Goal: Task Accomplishment & Management: Use online tool/utility

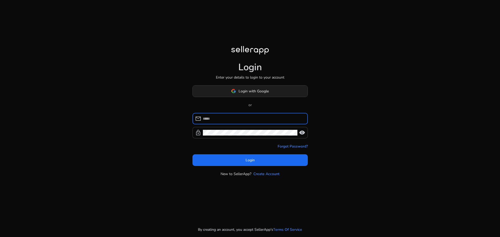
click at [262, 92] on body "Login Enter your details to login to your account Login with Google or mail loc…" at bounding box center [250, 118] width 500 height 237
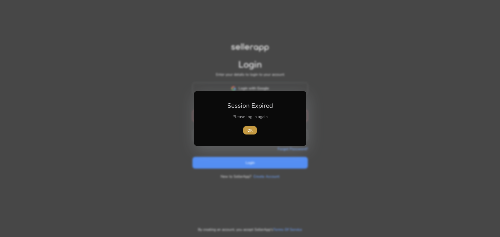
click at [251, 130] on span "OK" at bounding box center [249, 130] width 5 height 5
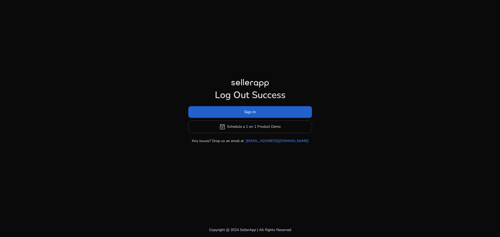
click at [268, 113] on span at bounding box center [250, 112] width 124 height 12
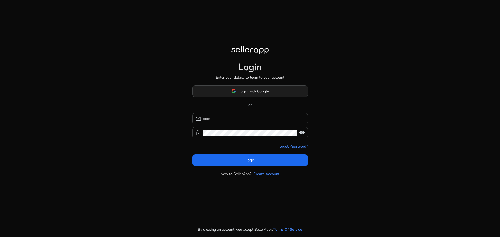
click at [263, 90] on span "Login with Google" at bounding box center [253, 90] width 30 height 5
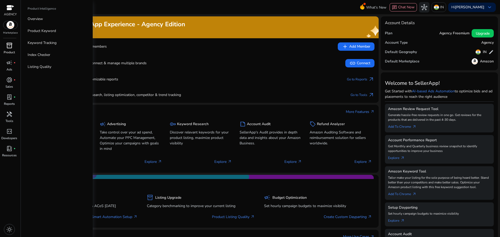
click at [11, 51] on p "Product" at bounding box center [9, 52] width 11 height 5
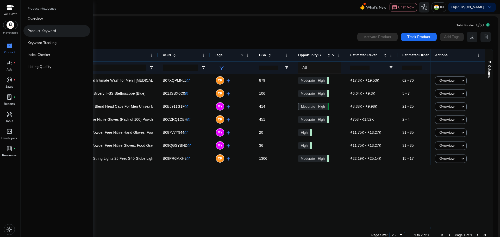
click at [59, 31] on link "Product Keyword" at bounding box center [56, 31] width 67 height 12
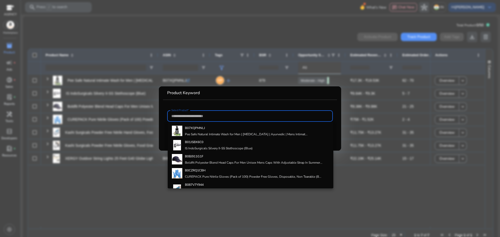
click at [227, 115] on input "Select Product*" at bounding box center [249, 116] width 157 height 6
paste input "**********"
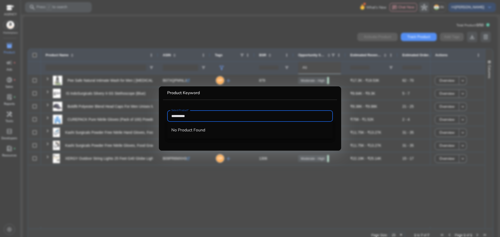
type input "**********"
click at [392, 76] on div at bounding box center [250, 118] width 500 height 237
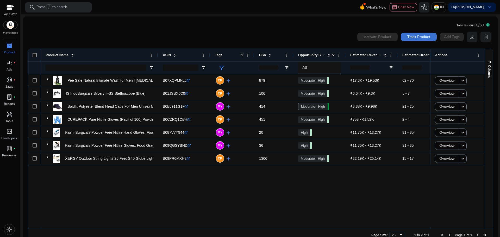
click at [420, 37] on span "Track Product" at bounding box center [418, 36] width 23 height 5
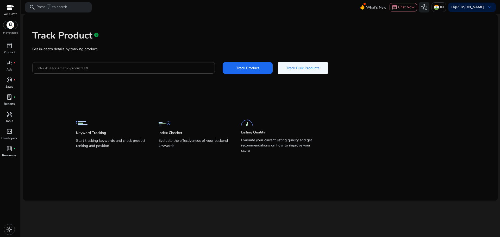
click at [138, 68] on input "Enter ASIN or Amazon product URL" at bounding box center [123, 68] width 174 height 6
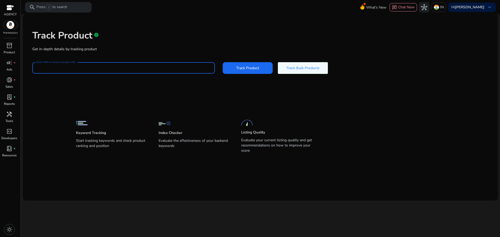
paste input "**********"
type input "**********"
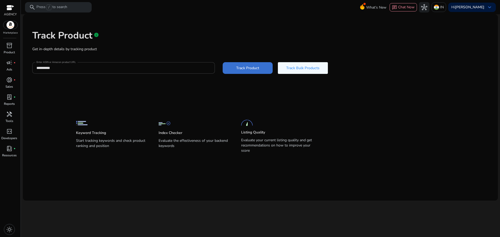
click at [265, 68] on span at bounding box center [247, 68] width 50 height 12
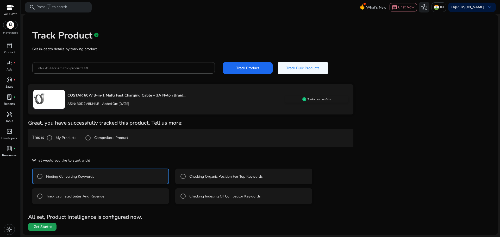
click at [49, 229] on span "Get Started" at bounding box center [43, 226] width 19 height 5
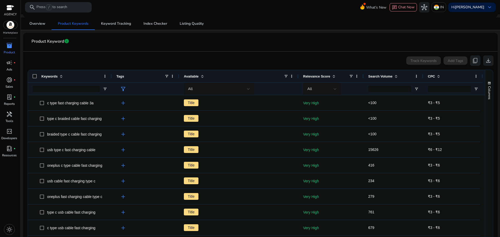
scroll to position [88, 0]
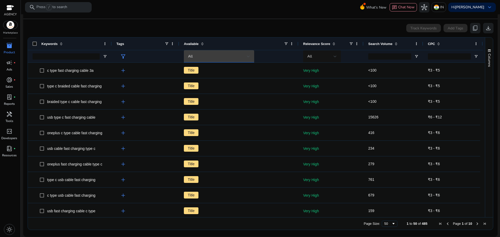
click at [238, 54] on div "All" at bounding box center [217, 57] width 59 height 6
click at [330, 90] on div at bounding box center [250, 118] width 500 height 237
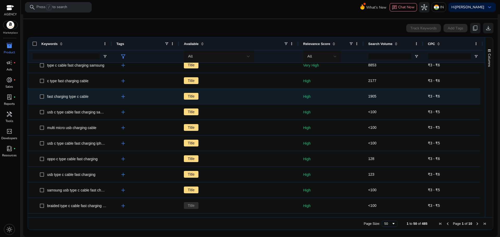
scroll to position [0, 0]
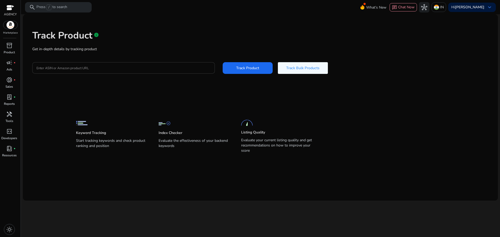
click at [147, 64] on div at bounding box center [123, 67] width 174 height 11
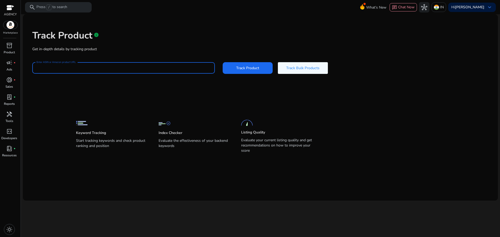
paste input "**********"
type input "**********"
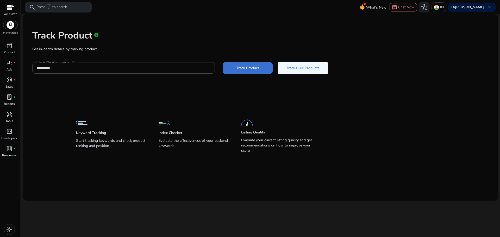
click at [248, 68] on span "Track Product" at bounding box center [247, 67] width 23 height 5
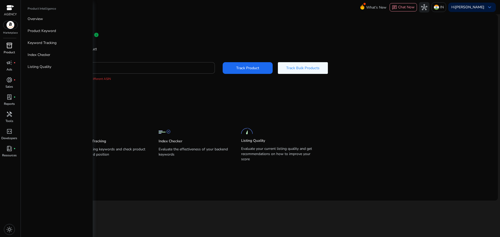
click at [10, 46] on span "inventory_2" at bounding box center [9, 45] width 6 height 6
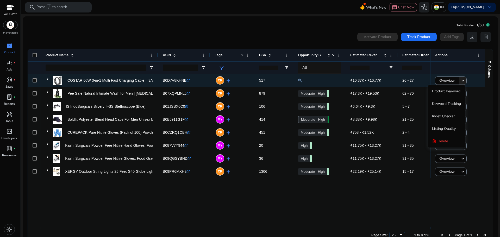
click at [462, 81] on mat-icon "keyboard_arrow_down" at bounding box center [462, 80] width 5 height 5
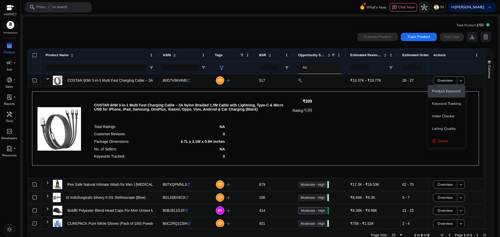
drag, startPoint x: 454, startPoint y: 102, endPoint x: 454, endPoint y: 92, distance: 9.9
click at [454, 92] on div "Product Keyword Keyword Tracking Index Checker Listing Quality Delete" at bounding box center [445, 116] width 37 height 62
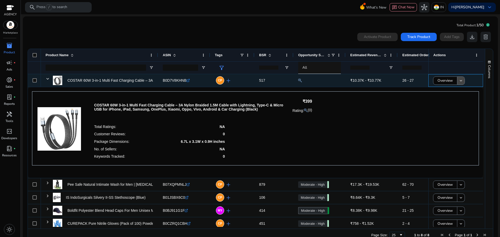
click at [458, 82] on mat-icon "keyboard_arrow_down" at bounding box center [460, 80] width 5 height 5
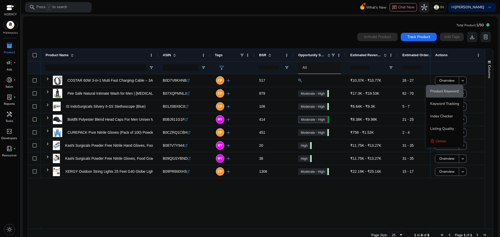
click at [455, 88] on span "Product Keyword" at bounding box center [444, 91] width 28 height 10
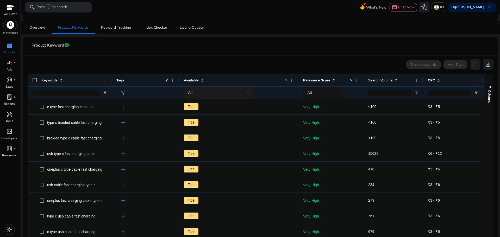
click at [214, 93] on div "All" at bounding box center [217, 93] width 59 height 6
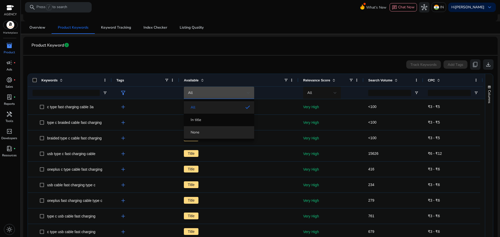
click at [238, 132] on span "None" at bounding box center [219, 132] width 62 height 5
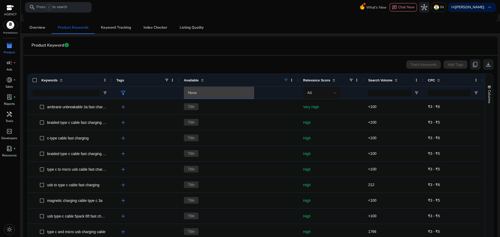
click at [222, 93] on div "None" at bounding box center [217, 93] width 59 height 6
click at [159, 114] on div at bounding box center [250, 118] width 500 height 237
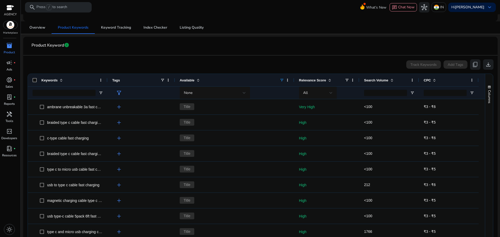
drag, startPoint x: 111, startPoint y: 79, endPoint x: 107, endPoint y: 93, distance: 13.9
click at [107, 93] on div "Keywords Tags Available Relevance Score" at bounding box center [255, 86] width 455 height 25
click at [223, 92] on div "None" at bounding box center [213, 93] width 59 height 6
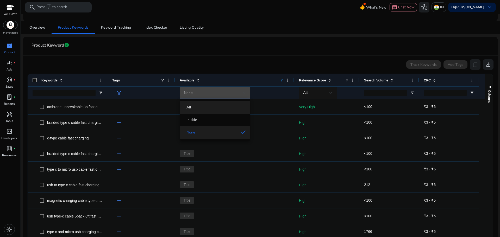
click at [217, 104] on mat-option "All" at bounding box center [215, 107] width 70 height 12
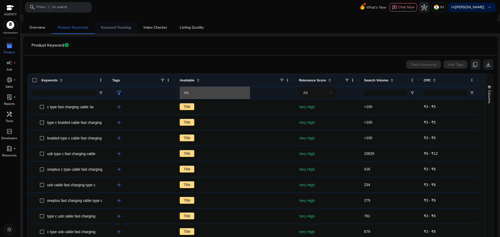
click at [130, 28] on span "Keyword Tracking" at bounding box center [116, 28] width 30 height 4
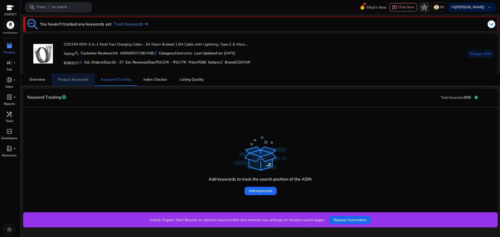
click at [82, 81] on span "Product Keywords" at bounding box center [73, 80] width 31 height 4
click at [15, 96] on span "fiber_manual_record" at bounding box center [15, 97] width 2 height 2
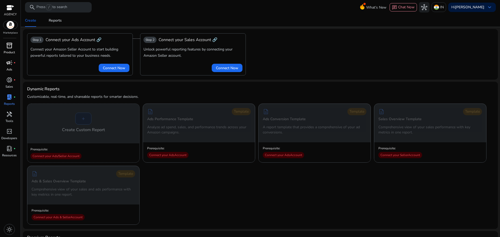
click at [10, 68] on p "Ads" at bounding box center [10, 69] width 6 height 5
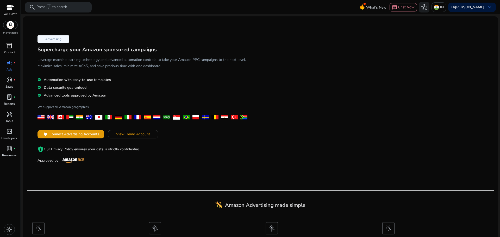
click at [10, 46] on span "inventory_2" at bounding box center [9, 45] width 6 height 6
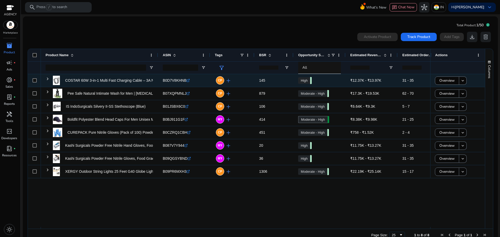
click at [47, 75] on span at bounding box center [48, 78] width 4 height 11
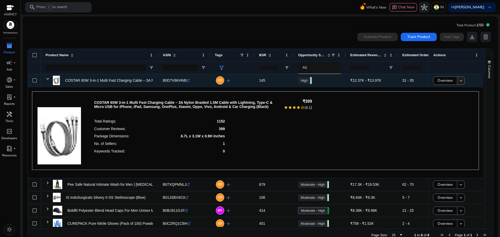
click at [459, 81] on mat-icon "keyboard_arrow_down" at bounding box center [460, 80] width 5 height 5
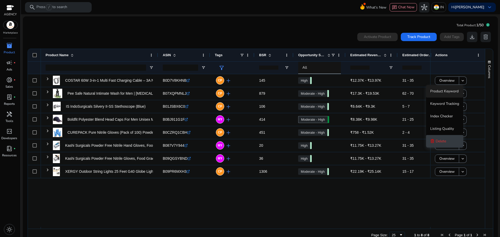
click at [450, 141] on button "Delete" at bounding box center [444, 141] width 37 height 12
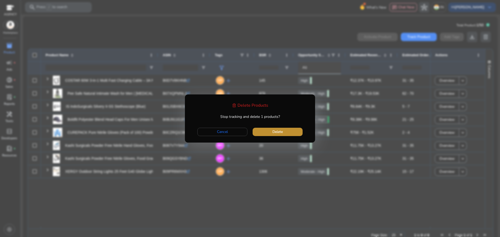
click at [288, 130] on span "button" at bounding box center [277, 132] width 50 height 12
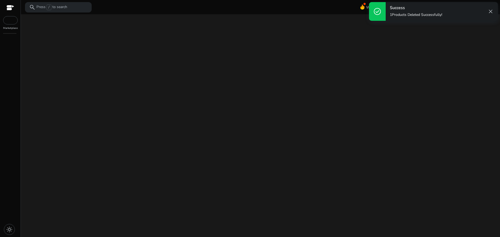
click at [10, 63] on div "light_mode" at bounding box center [10, 137] width 21 height 200
click at [489, 11] on span "close" at bounding box center [490, 11] width 6 height 6
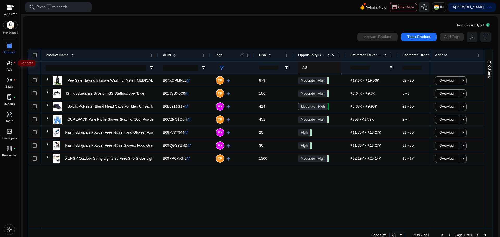
click at [7, 61] on span "campaign" at bounding box center [9, 63] width 6 height 6
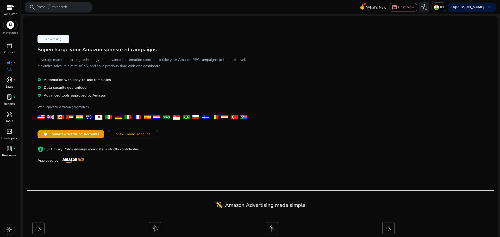
click at [11, 80] on span "donut_small" at bounding box center [9, 80] width 6 height 6
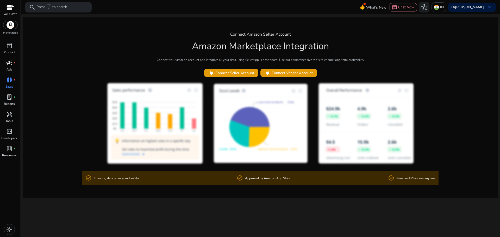
click at [12, 40] on div "AGENCY Marketplace inventory_2 Product campaign fiber_manual_record Ads donut_s…" at bounding box center [10, 118] width 21 height 237
click at [10, 46] on span "inventory_2" at bounding box center [9, 45] width 6 height 6
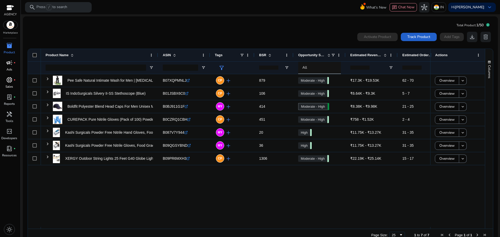
click at [410, 38] on span "Track Product" at bounding box center [418, 36] width 23 height 5
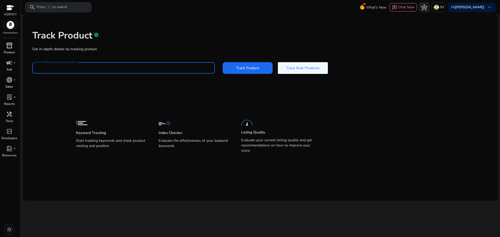
click at [134, 68] on input "Enter ASIN or Amazon product URL" at bounding box center [123, 68] width 174 height 6
paste input "**********"
type input "**********"
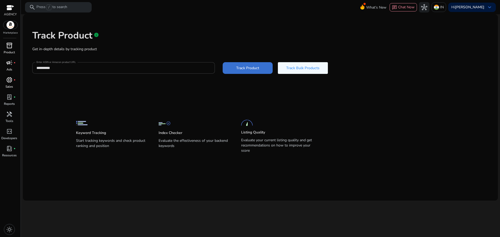
click at [246, 69] on span "Track Product" at bounding box center [247, 67] width 23 height 5
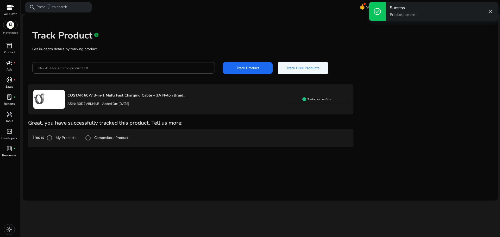
click at [105, 137] on label "Competitors Product" at bounding box center [110, 137] width 35 height 5
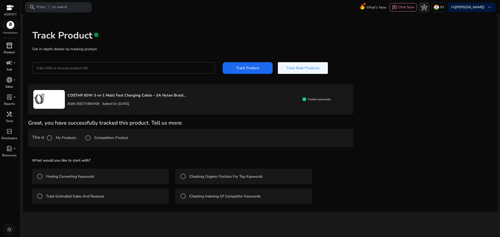
click at [199, 178] on label "Checking Organic Position For Top Keywords" at bounding box center [225, 176] width 74 height 5
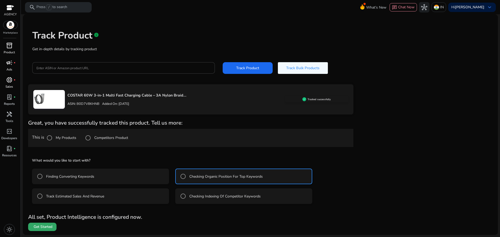
click at [49, 225] on span "Get Started" at bounding box center [43, 226] width 19 height 5
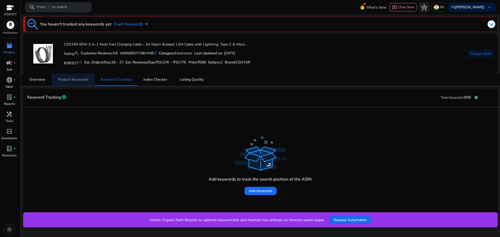
click at [79, 83] on span "Product Keywords" at bounding box center [73, 79] width 31 height 12
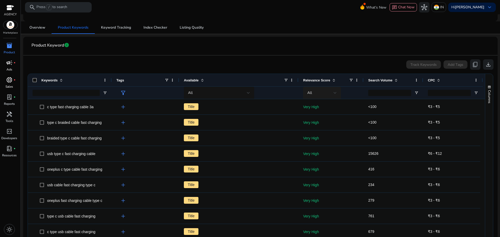
click at [316, 91] on div "All" at bounding box center [320, 93] width 26 height 6
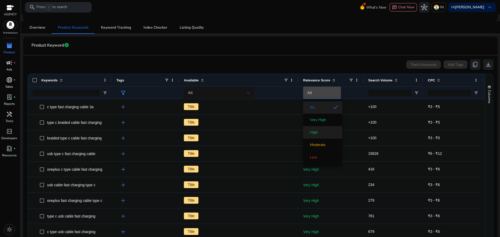
click at [314, 132] on span "High" at bounding box center [314, 132] width 8 height 5
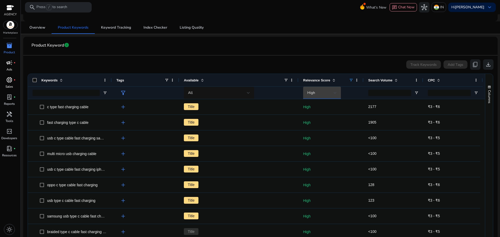
click at [315, 94] on span "High" at bounding box center [311, 92] width 8 height 5
click at [318, 118] on span "Very High" at bounding box center [318, 119] width 16 height 5
click at [341, 88] on div "Very High" at bounding box center [331, 93] width 56 height 12
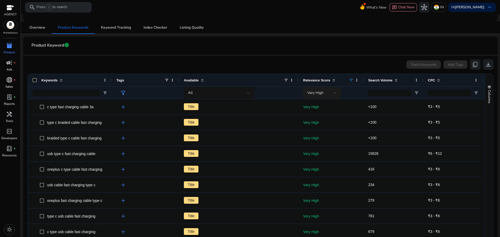
click at [333, 89] on div "Very High" at bounding box center [321, 93] width 29 height 12
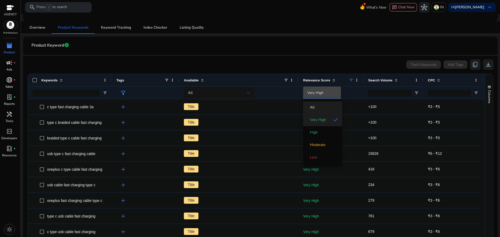
click at [322, 105] on span "All" at bounding box center [322, 107] width 31 height 5
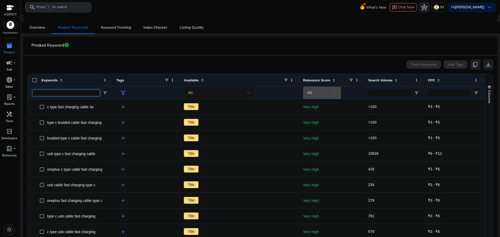
click at [62, 93] on input "Keywords Filter Input" at bounding box center [66, 93] width 67 height 6
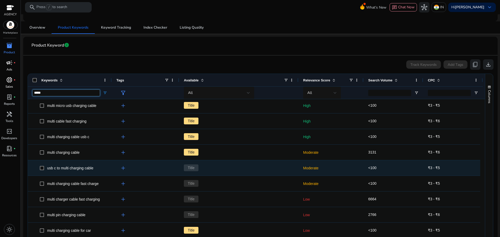
scroll to position [26, 0]
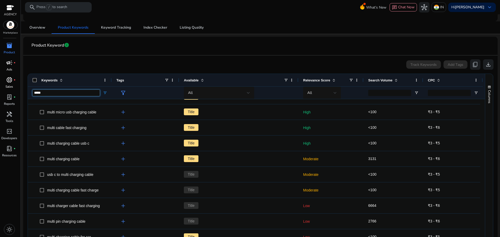
type input "*****"
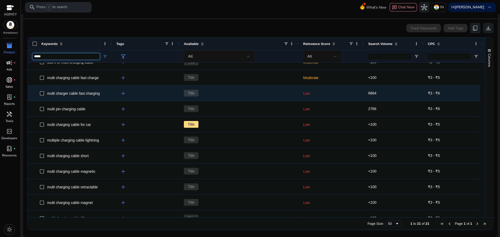
scroll to position [58, 0]
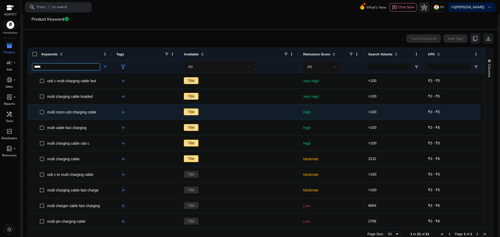
scroll to position [52, 0]
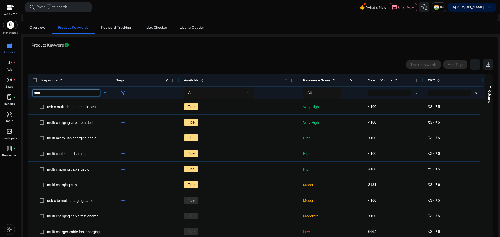
click at [68, 94] on input "*****" at bounding box center [66, 93] width 67 height 6
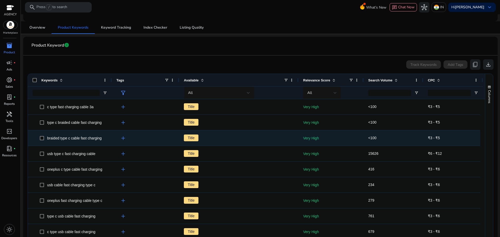
click at [287, 137] on span "Title" at bounding box center [239, 138] width 110 height 11
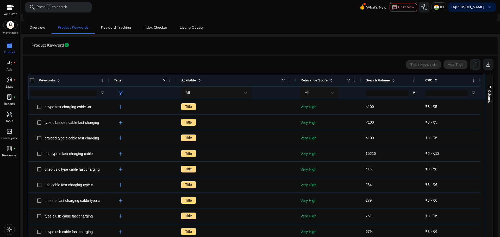
click at [391, 80] on span at bounding box center [393, 80] width 4 height 4
click at [391, 79] on span at bounding box center [393, 80] width 4 height 4
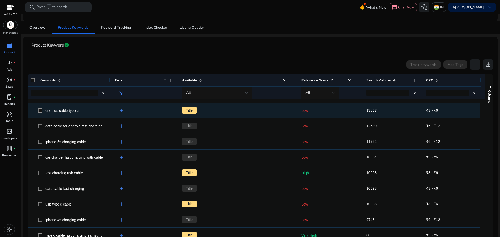
scroll to position [0, 0]
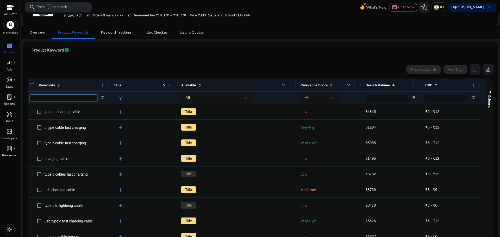
click at [80, 97] on input "Keywords Filter Input" at bounding box center [63, 98] width 67 height 6
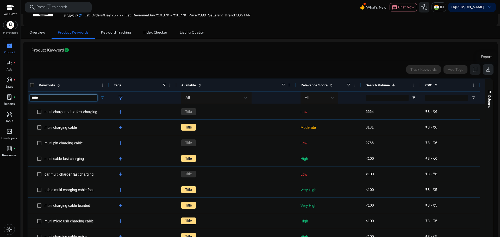
type input "*****"
click at [489, 69] on span "download" at bounding box center [488, 69] width 6 height 6
click at [52, 95] on input "*****" at bounding box center [63, 98] width 67 height 6
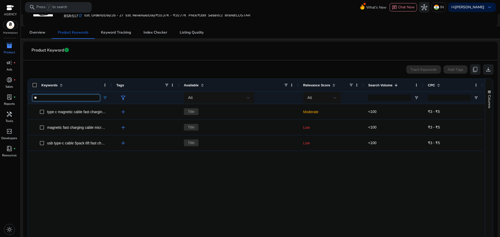
type input "*"
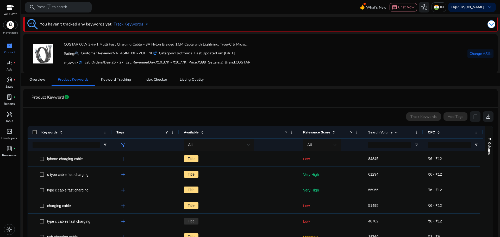
click at [7, 48] on span "inventory_2" at bounding box center [9, 45] width 6 height 6
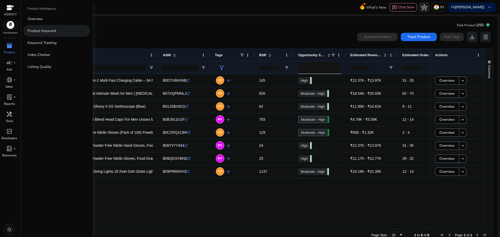
drag, startPoint x: 56, startPoint y: 28, endPoint x: 56, endPoint y: 34, distance: 5.7
click at [56, 34] on link "Product Keyword" at bounding box center [56, 31] width 67 height 12
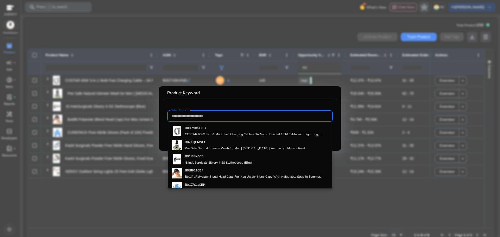
click at [267, 61] on div at bounding box center [250, 118] width 500 height 237
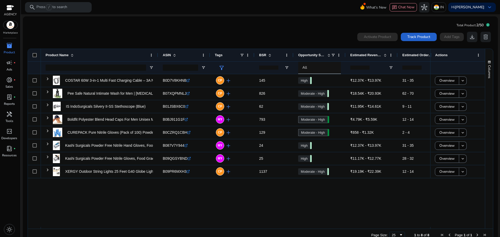
click at [402, 37] on span at bounding box center [418, 37] width 36 height 12
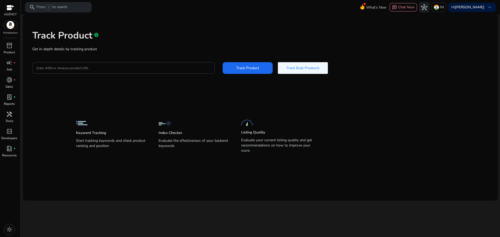
click at [136, 67] on input "Enter ASIN or Amazon product URL" at bounding box center [123, 68] width 174 height 6
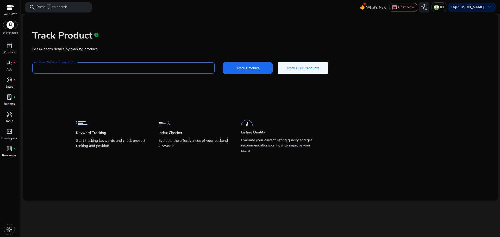
paste input "**********"
type input "**********"
click at [240, 70] on span "Track Product" at bounding box center [247, 67] width 23 height 5
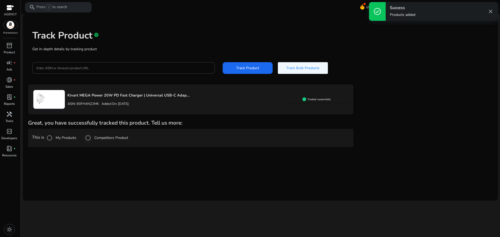
click at [119, 138] on label "Competitors Product" at bounding box center [110, 137] width 35 height 5
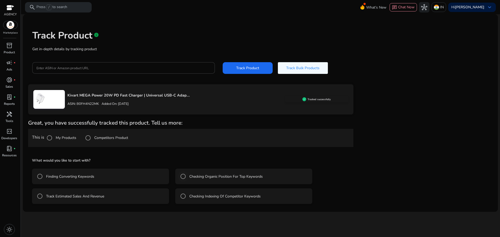
click at [189, 177] on label "Checking Organic Position For Top Keywords" at bounding box center [225, 176] width 74 height 5
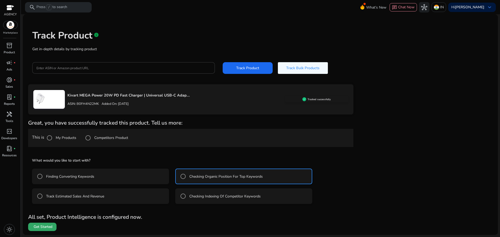
click at [52, 228] on span "Get Started" at bounding box center [43, 226] width 19 height 5
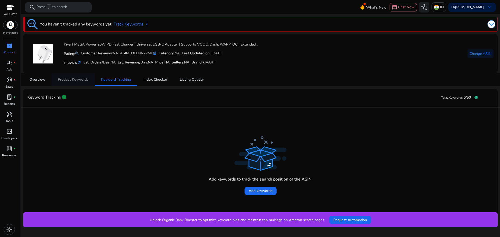
click at [82, 80] on span "Product Keywords" at bounding box center [73, 80] width 31 height 4
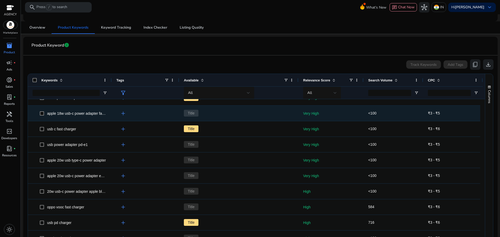
scroll to position [312, 0]
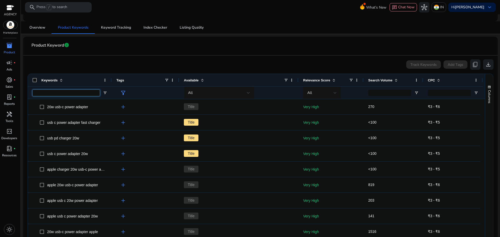
click at [70, 92] on input "Keywords Filter Input" at bounding box center [66, 93] width 67 height 6
type input "***"
click at [222, 49] on mat-card-header "Product Keyword info" at bounding box center [260, 48] width 466 height 15
click at [395, 79] on span at bounding box center [396, 80] width 4 height 4
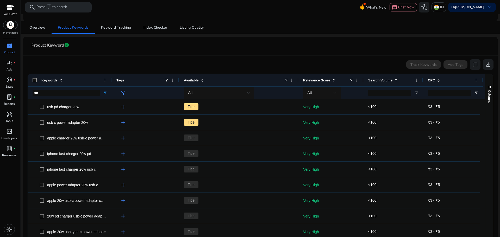
click at [395, 79] on span at bounding box center [396, 80] width 4 height 4
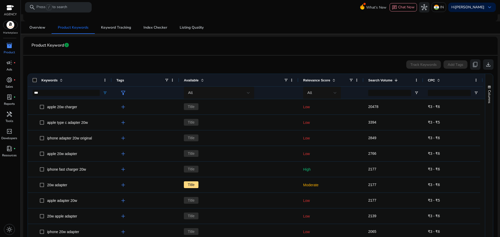
click at [397, 81] on div "Search Volume 1" at bounding box center [390, 80] width 44 height 10
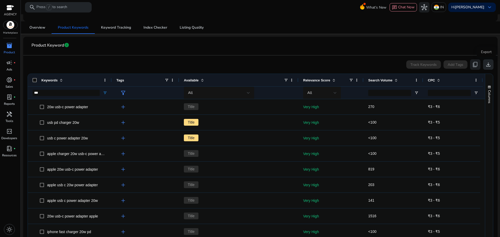
click at [487, 62] on span "download" at bounding box center [488, 64] width 6 height 6
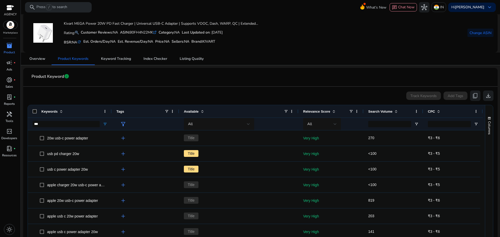
scroll to position [0, 0]
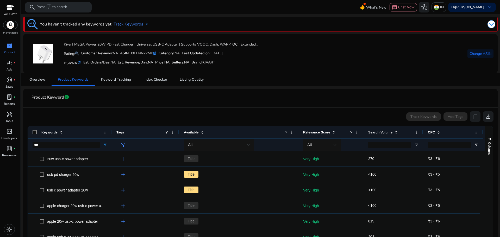
click at [11, 48] on span "inventory_2" at bounding box center [9, 45] width 6 height 6
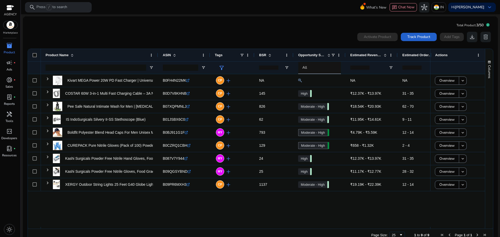
click at [412, 36] on span "Track Product" at bounding box center [418, 36] width 23 height 5
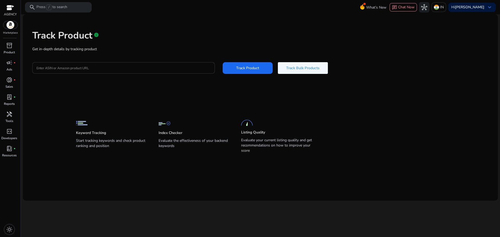
click at [117, 65] on input "Enter ASIN or Amazon product URL" at bounding box center [123, 68] width 174 height 6
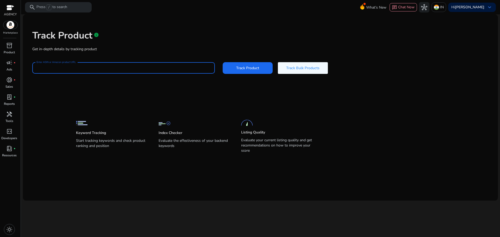
paste input "**********"
type input "**********"
click at [257, 67] on span "Track Product" at bounding box center [247, 67] width 23 height 5
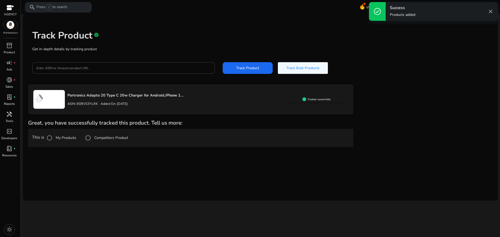
click at [113, 136] on label "Competitors Product" at bounding box center [110, 137] width 35 height 5
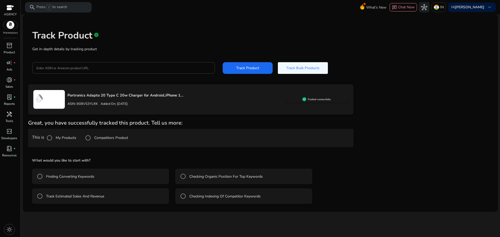
click at [79, 174] on label "Finding Converting Keywords" at bounding box center [69, 176] width 49 height 5
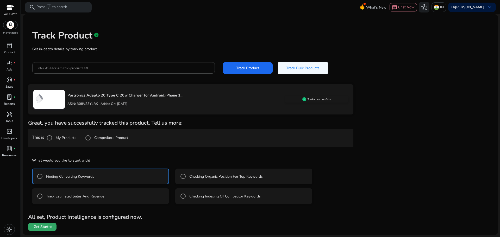
click at [53, 228] on span at bounding box center [42, 227] width 28 height 12
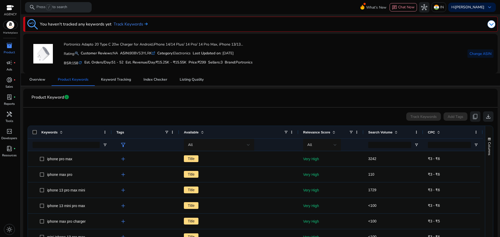
click at [67, 140] on div at bounding box center [66, 145] width 67 height 12
click at [69, 144] on input "Keywords Filter Input" at bounding box center [66, 145] width 67 height 6
type input "***"
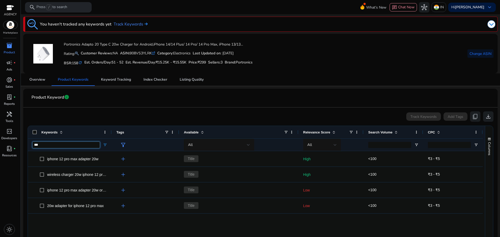
click at [47, 145] on input "***" at bounding box center [66, 145] width 67 height 6
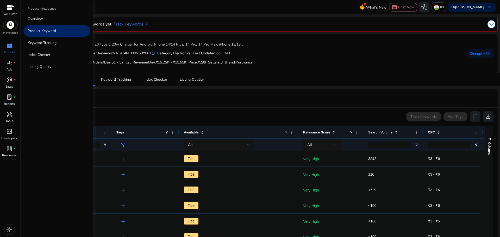
click at [14, 46] on div "inventory_2" at bounding box center [9, 45] width 15 height 8
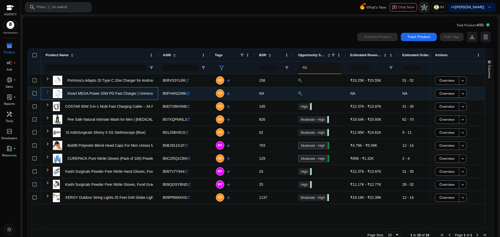
click at [46, 93] on span at bounding box center [48, 92] width 4 height 4
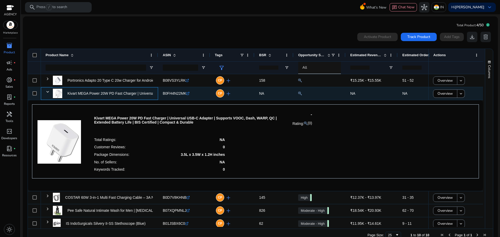
click at [46, 93] on span at bounding box center [48, 92] width 4 height 4
